Goal: Navigation & Orientation: Find specific page/section

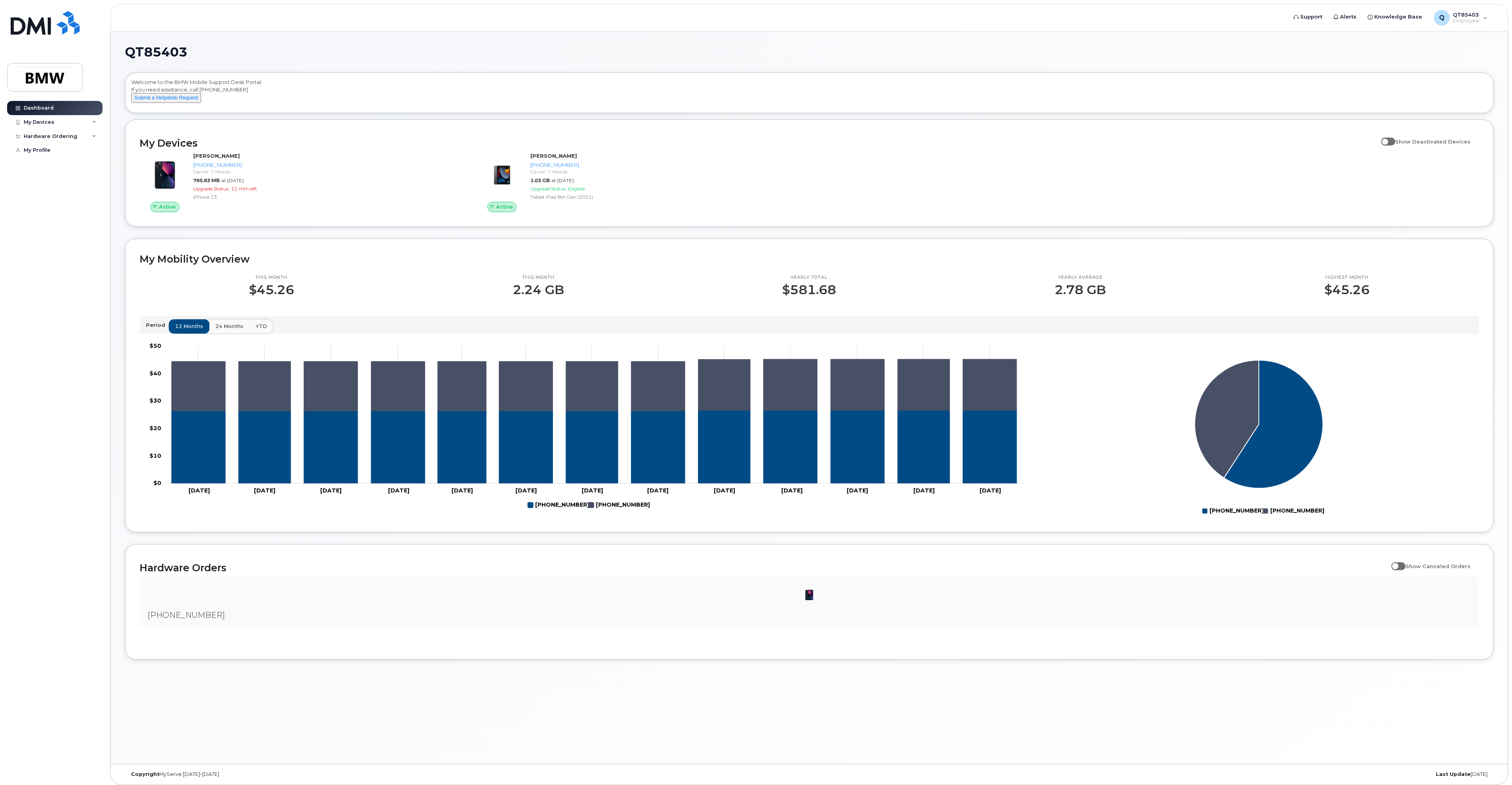
scroll to position [4, 0]
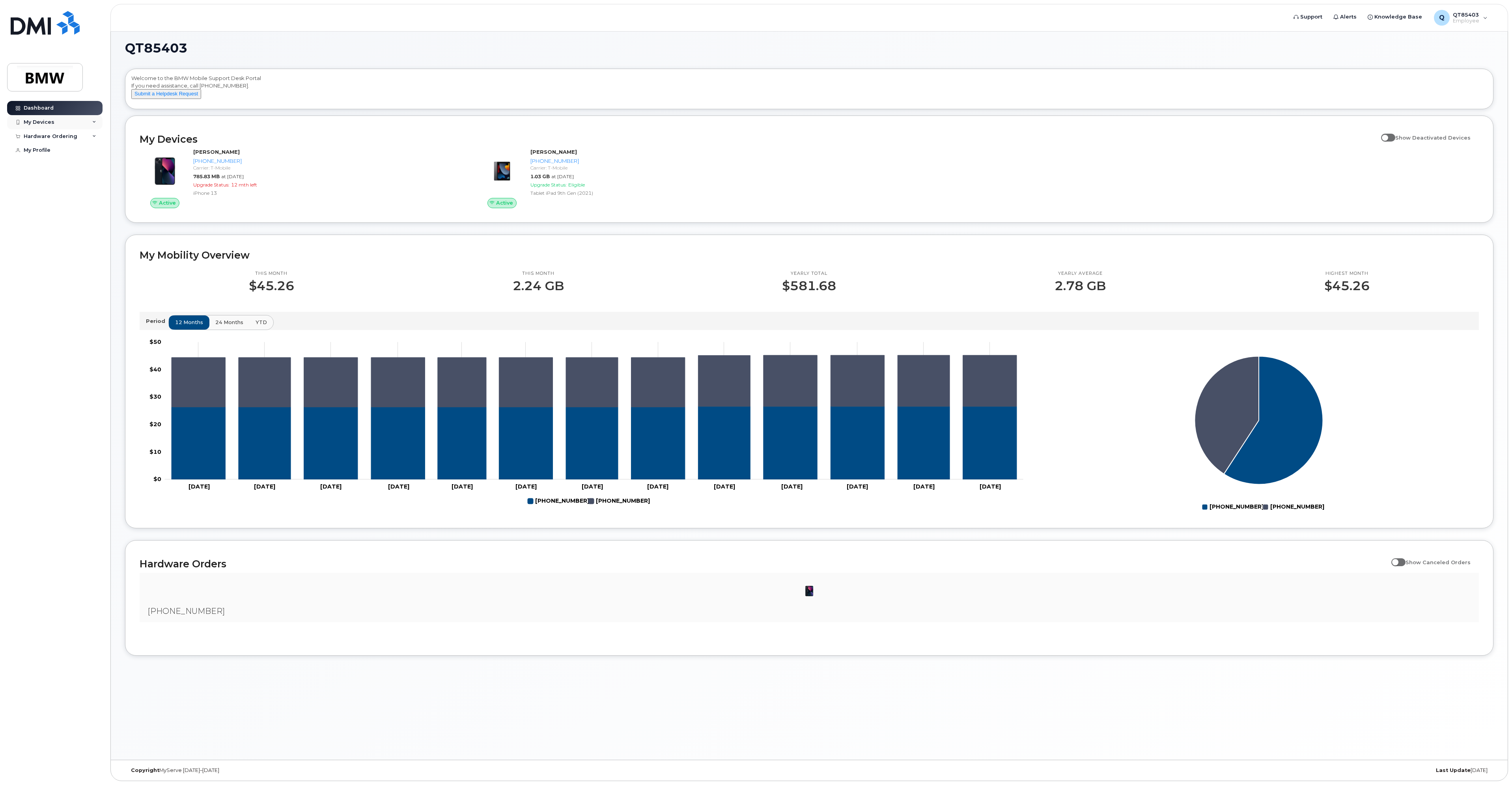
click at [65, 124] on div "My Devices" at bounding box center [55, 122] width 96 height 14
click at [45, 121] on div "My Devices" at bounding box center [39, 122] width 31 height 6
click at [621, 675] on div "QT85403 Welcome to the BMW Mobile Support Desk Portal If you need assistance, c…" at bounding box center [809, 394] width 1397 height 732
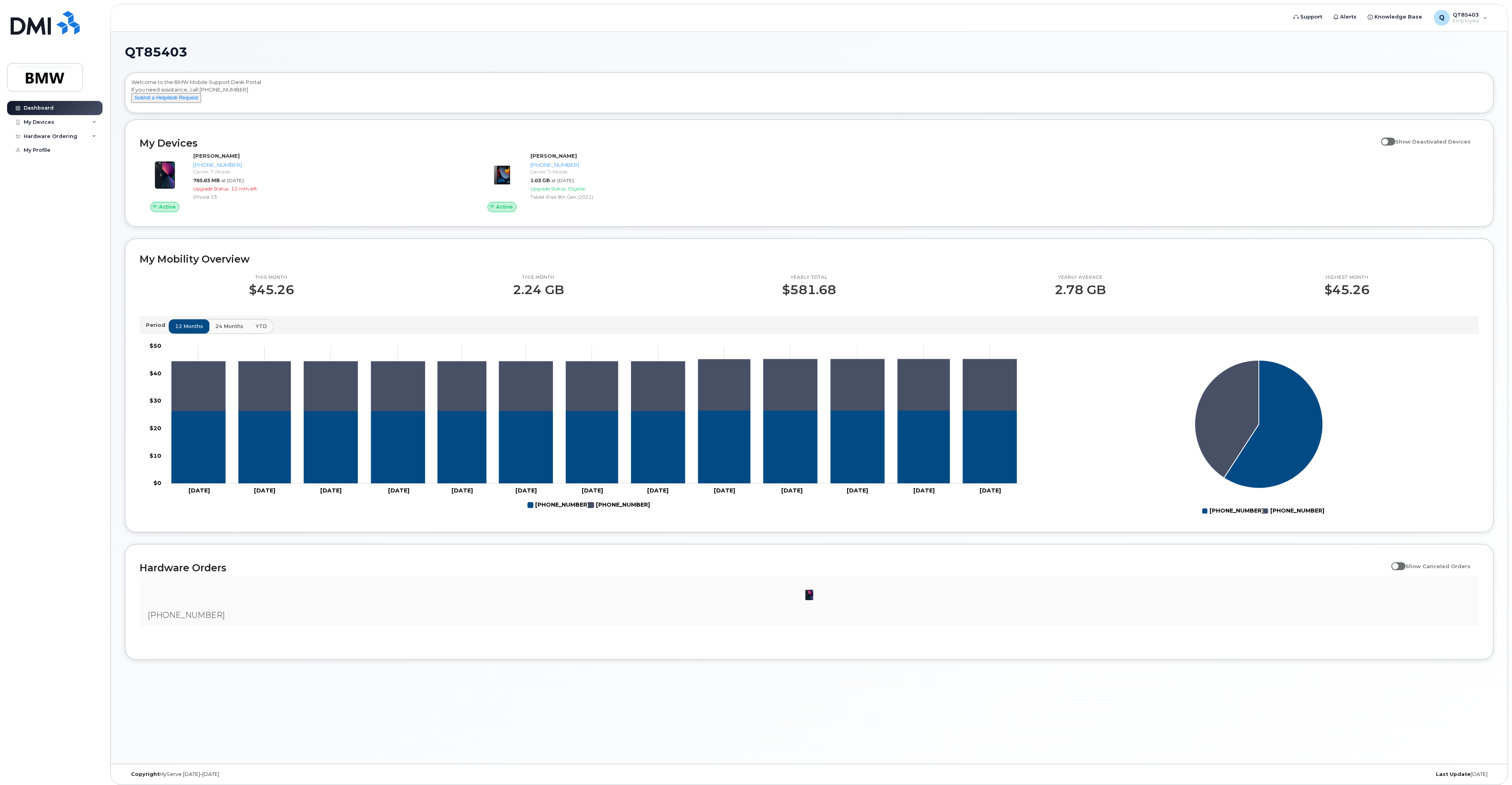
click at [89, 378] on div "Dashboard My Devices Add Device [PHONE_NUMBER] ([PERSON_NAME]) [PHONE_NUMBER] (…" at bounding box center [56, 437] width 97 height 672
click at [82, 239] on div "Dashboard My Devices Add Device [PHONE_NUMBER] ([PERSON_NAME]) [PHONE_NUMBER] (…" at bounding box center [56, 437] width 97 height 672
click at [232, 23] on header "Support Alerts Knowledge Base Q QT85403 Employee English Français Sign out" at bounding box center [809, 18] width 1398 height 28
